Goal: Contribute content: Contribute content

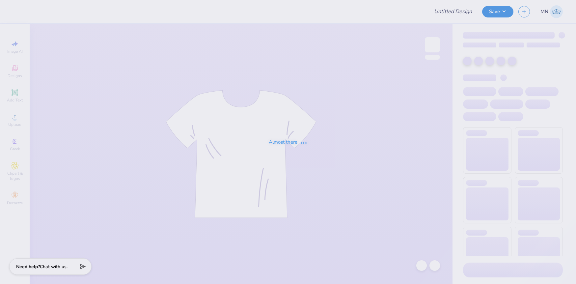
type input "Alpha Sigma Alpha Kettering Uni Fall Merch"
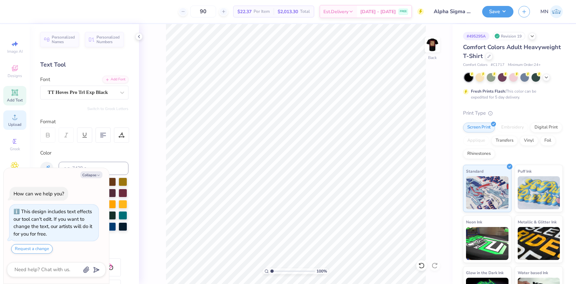
click at [9, 124] on span "Upload" at bounding box center [14, 124] width 13 height 5
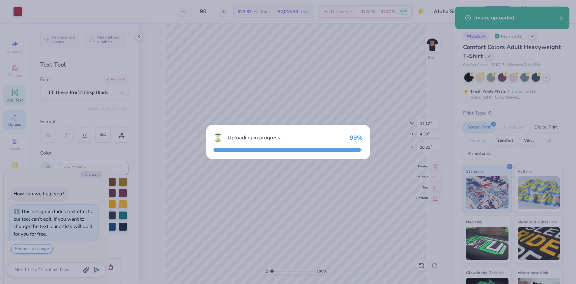
type textarea "x"
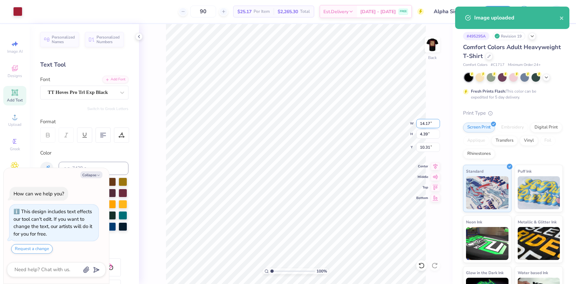
click at [421, 123] on input "14.17" at bounding box center [428, 123] width 24 height 9
type input "12"
type textarea "x"
type input "12.00"
type input "3.71"
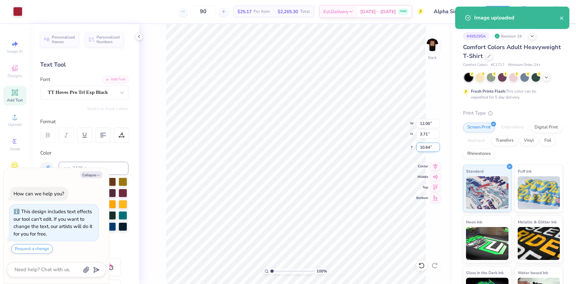
click at [427, 148] on input "10.64" at bounding box center [428, 147] width 24 height 9
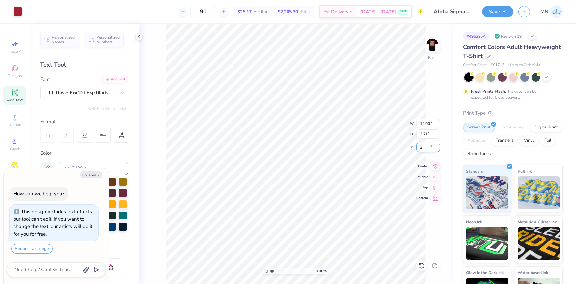
type input "3"
type textarea "x"
type input "3.00"
click at [427, 49] on img at bounding box center [432, 45] width 26 height 26
click at [9, 118] on div "Upload" at bounding box center [14, 119] width 23 height 19
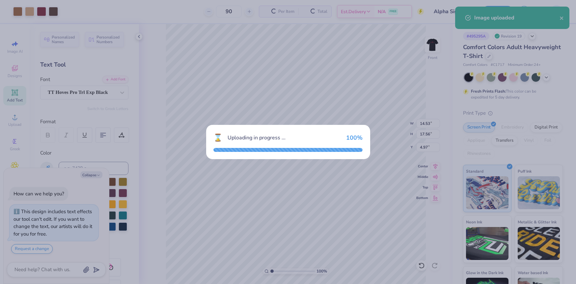
type textarea "x"
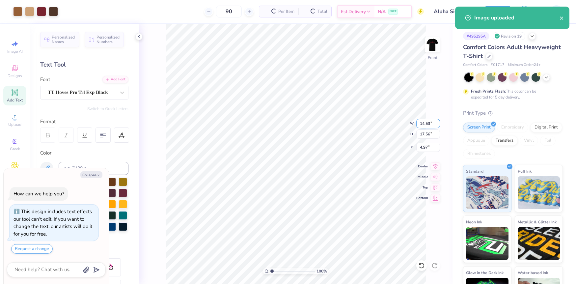
click at [425, 121] on input "14.53" at bounding box center [428, 123] width 24 height 9
type input "12.5"
click at [427, 146] on input "4.97" at bounding box center [428, 147] width 24 height 9
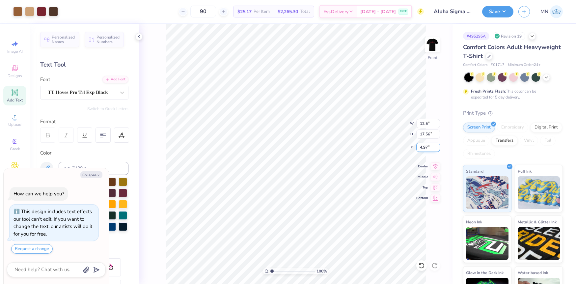
type textarea "x"
type input "12.50"
type input "15.11"
type input "3"
type textarea "x"
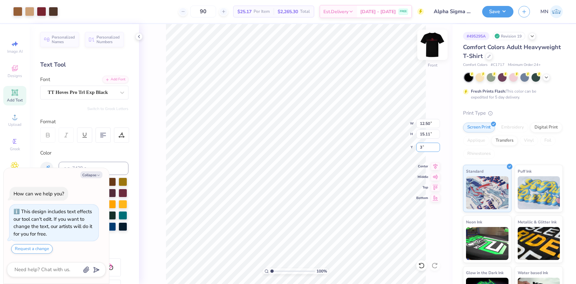
type input "3.00"
click at [432, 45] on img at bounding box center [432, 45] width 26 height 26
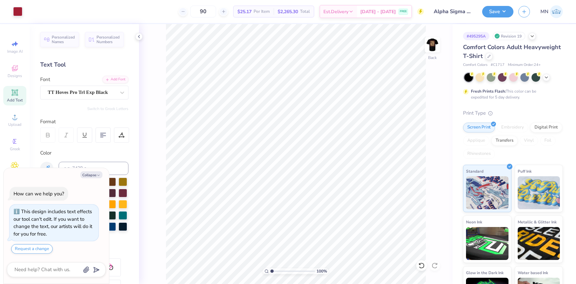
type textarea "x"
click at [90, 166] on input at bounding box center [94, 168] width 70 height 13
type input "188"
click at [22, 16] on div at bounding box center [17, 11] width 9 height 9
type textarea "x"
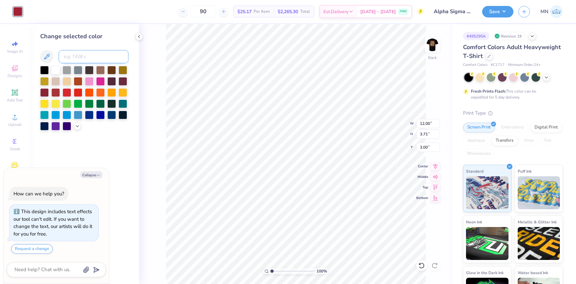
click at [75, 59] on input at bounding box center [94, 56] width 70 height 13
type input "188"
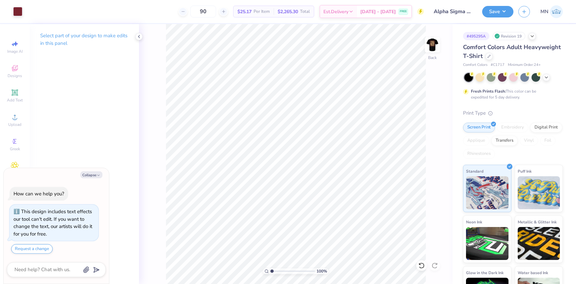
drag, startPoint x: 506, startPoint y: 7, endPoint x: 506, endPoint y: 16, distance: 9.5
click at [506, 7] on button "Save" at bounding box center [497, 12] width 31 height 12
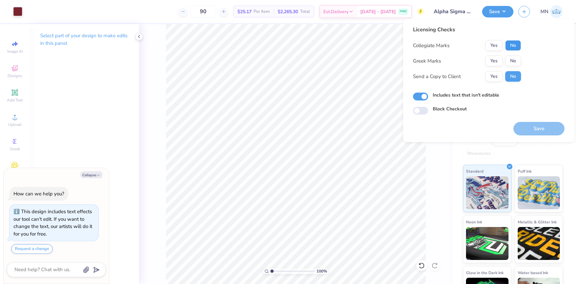
drag, startPoint x: 517, startPoint y: 44, endPoint x: 502, endPoint y: 55, distance: 18.2
click at [516, 44] on button "No" at bounding box center [513, 45] width 16 height 11
drag, startPoint x: 502, startPoint y: 55, endPoint x: 532, endPoint y: 94, distance: 49.5
click at [498, 60] on button "Yes" at bounding box center [493, 61] width 17 height 11
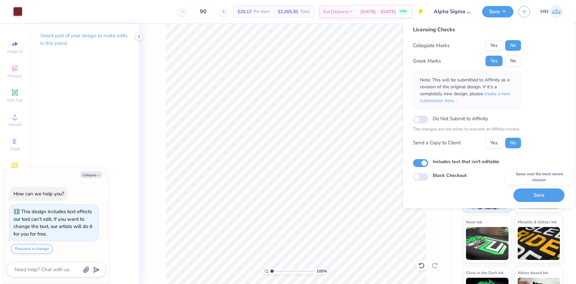
click at [537, 197] on button "Save" at bounding box center [538, 194] width 51 height 13
click at [92, 174] on button "Collapse" at bounding box center [91, 174] width 22 height 7
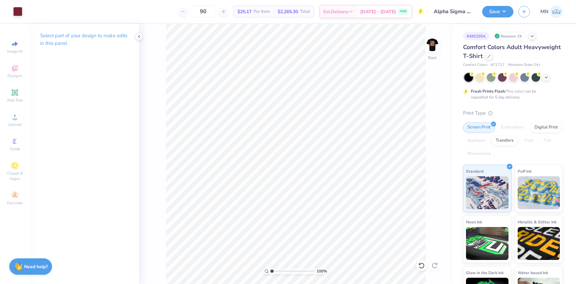
type textarea "x"
click at [431, 41] on img at bounding box center [432, 45] width 26 height 26
drag, startPoint x: 497, startPoint y: 13, endPoint x: 478, endPoint y: 14, distance: 19.5
click at [496, 13] on button "Save" at bounding box center [497, 12] width 31 height 12
